Goal: Task Accomplishment & Management: Use online tool/utility

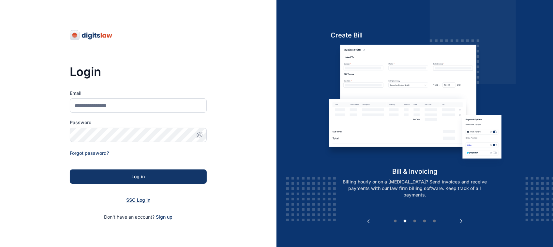
click at [138, 198] on span "SSO Log in" at bounding box center [138, 200] width 24 height 6
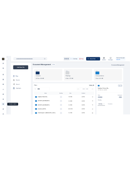
scroll to position [191, 0]
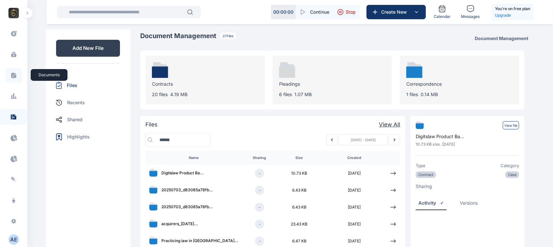
click at [11, 81] on span at bounding box center [13, 75] width 17 height 15
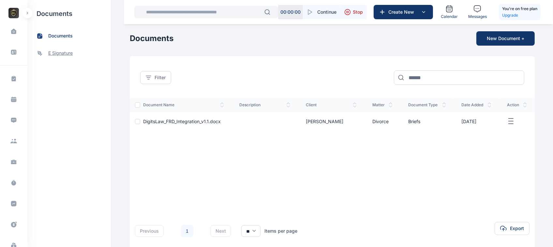
click at [66, 51] on span "e signature" at bounding box center [60, 53] width 24 height 7
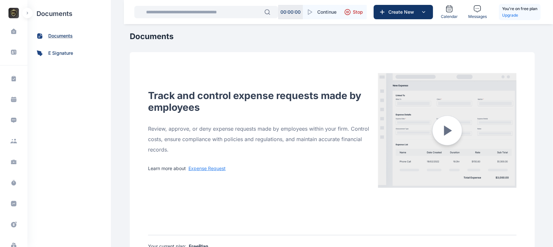
click at [59, 36] on span "documents" at bounding box center [60, 36] width 24 height 7
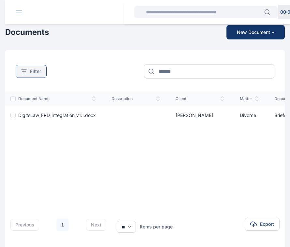
click at [33, 67] on button "Filter" at bounding box center [31, 71] width 31 height 13
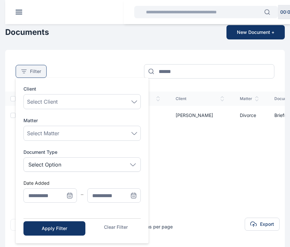
click at [33, 67] on button "Filter" at bounding box center [31, 71] width 31 height 13
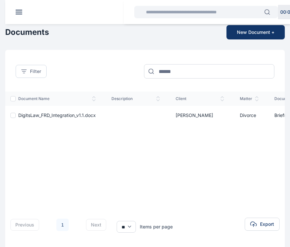
click at [22, 6] on header at bounding box center [150, 12] width 290 height 24
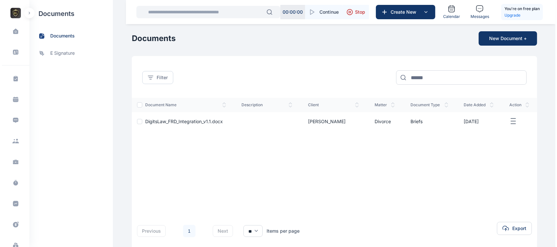
scroll to position [191, 0]
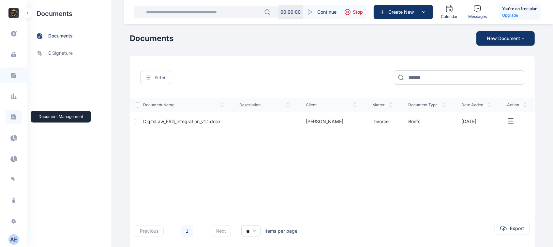
click at [13, 114] on icon at bounding box center [13, 117] width 7 height 7
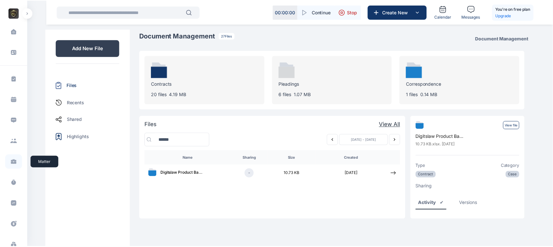
scroll to position [191, 0]
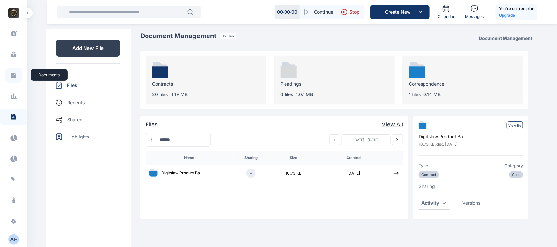
click at [10, 74] on icon at bounding box center [13, 75] width 7 height 7
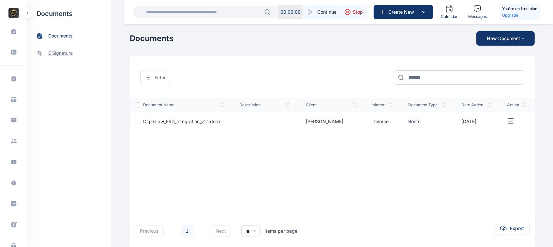
click at [62, 54] on span "e signature" at bounding box center [60, 53] width 24 height 7
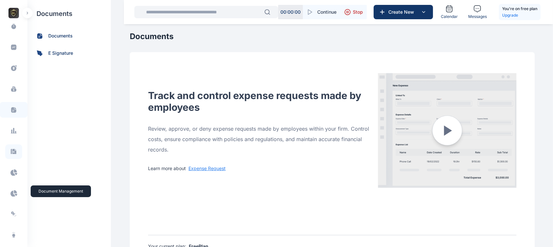
scroll to position [191, 0]
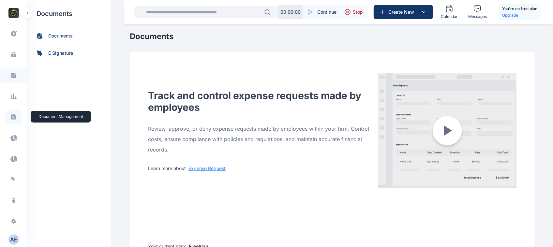
click at [11, 116] on icon at bounding box center [14, 116] width 6 height 5
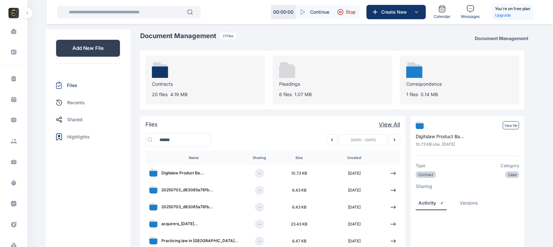
click at [27, 13] on icon "button" at bounding box center [27, 13] width 1 height 2
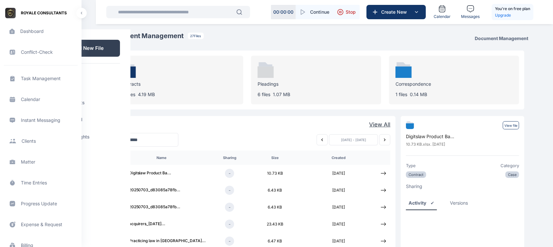
scroll to position [269, 0]
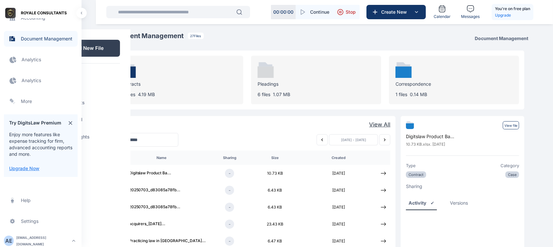
click at [33, 41] on span "Electronic Filling And Document management Document Management Document Managem…" at bounding box center [41, 39] width 74 height 16
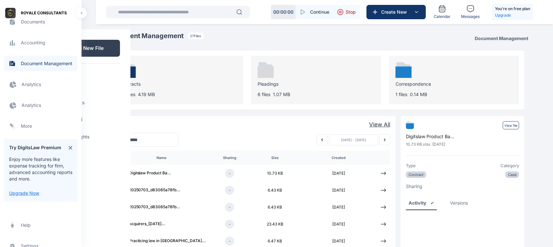
scroll to position [236, 0]
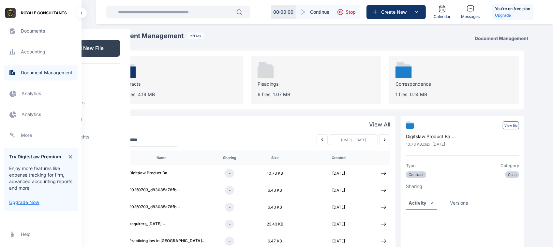
click at [25, 30] on span "Documents documents documents" at bounding box center [41, 31] width 74 height 16
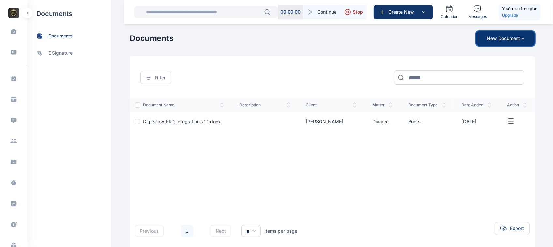
click at [495, 40] on button "New Document +" at bounding box center [506, 38] width 58 height 14
